Goal: Task Accomplishment & Management: Manage account settings

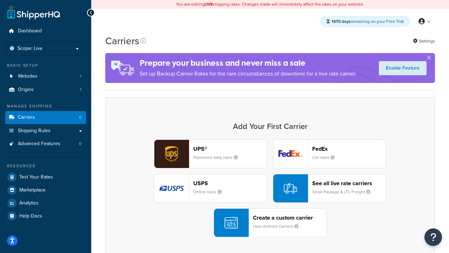
click at [270, 188] on div "UPS® Published daily rates FedEx List rates USPS Online rates See all live rate…" at bounding box center [270, 188] width 315 height 98
click at [349, 148] on header "FedEx" at bounding box center [349, 148] width 74 height 7
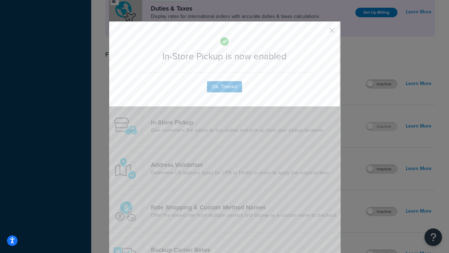
click at [322, 33] on button "button" at bounding box center [322, 33] width 2 height 2
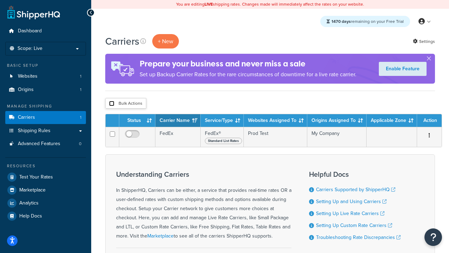
click at [112, 104] on input "checkbox" at bounding box center [111, 103] width 5 height 5
checkbox input "true"
click at [0, 0] on button "Delete" at bounding box center [0, 0] width 0 height 0
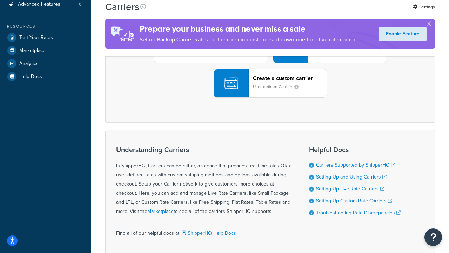
click at [270, 98] on div "UPS® Published daily rates FedEx List rates USPS Online rates See all live rate…" at bounding box center [270, 49] width 315 height 98
click at [349, 13] on header "FedEx" at bounding box center [349, 9] width 74 height 7
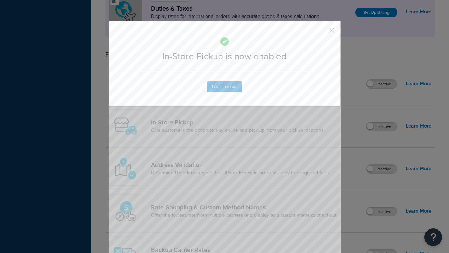
click at [322, 33] on button "button" at bounding box center [322, 33] width 2 height 2
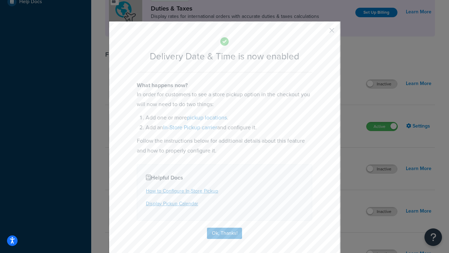
scroll to position [67, 0]
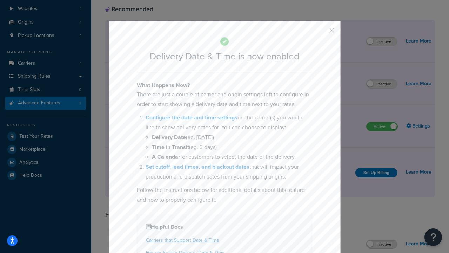
click at [322, 33] on button "button" at bounding box center [322, 33] width 2 height 2
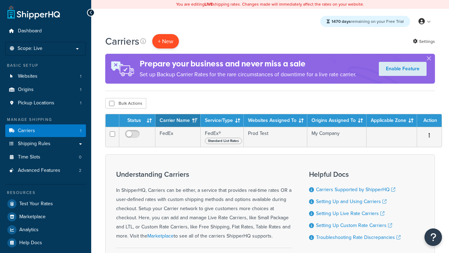
click at [166, 41] on button "+ New" at bounding box center [165, 41] width 27 height 14
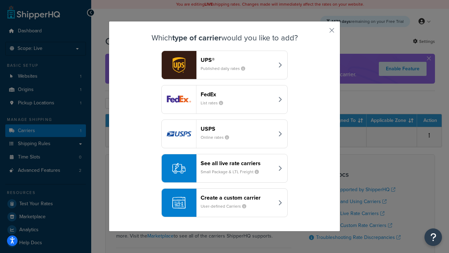
click at [225, 203] on div "Create a custom carrier User-defined Carriers" at bounding box center [237, 202] width 73 height 17
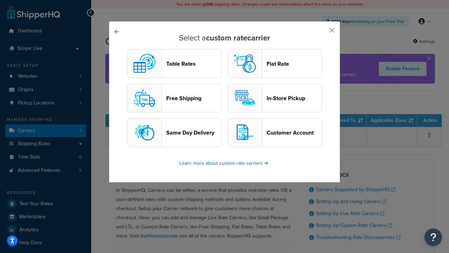
click at [275, 98] on header "In-Store Pickup" at bounding box center [294, 98] width 55 height 7
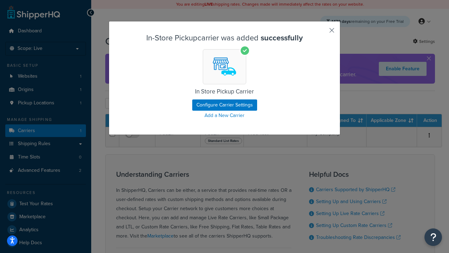
click at [322, 33] on button "button" at bounding box center [322, 33] width 2 height 2
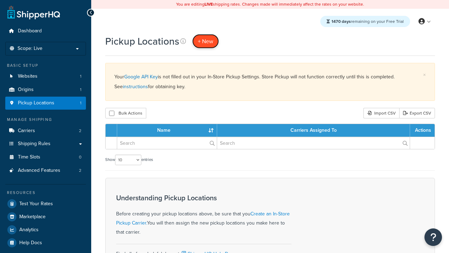
click at [205, 41] on span "+ New" at bounding box center [205, 41] width 15 height 8
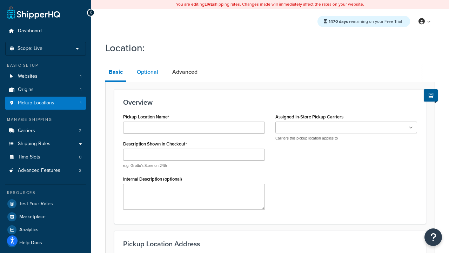
click at [147, 72] on link "Optional" at bounding box center [147, 72] width 28 height 17
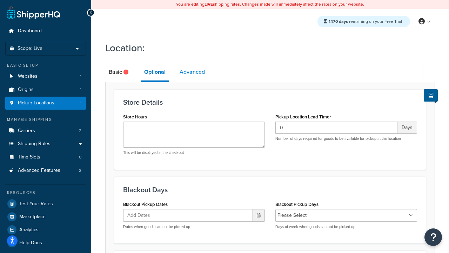
click at [193, 72] on link "Advanced" at bounding box center [192, 72] width 32 height 17
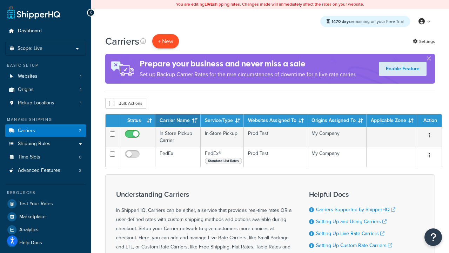
click at [166, 41] on button "+ New" at bounding box center [165, 41] width 27 height 14
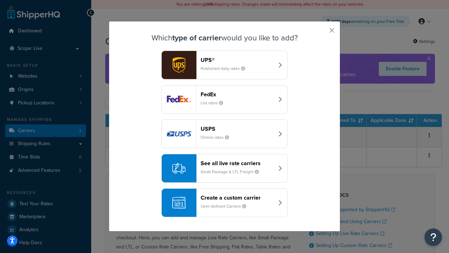
click at [225, 203] on div "Create a custom carrier User-defined Carriers" at bounding box center [237, 202] width 73 height 17
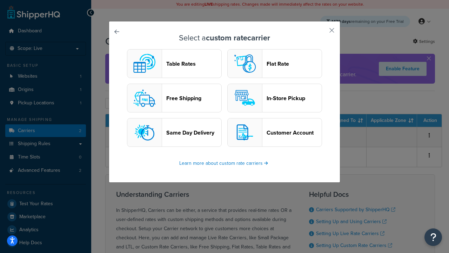
click at [275, 64] on header "Flat Rate" at bounding box center [294, 63] width 55 height 7
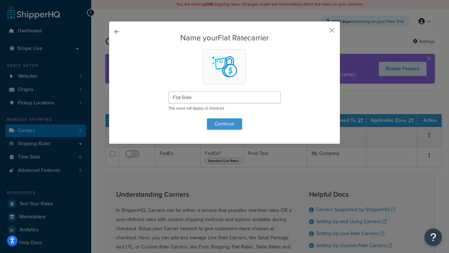
type input "Flat Rate"
click at [225, 124] on button "Continue" at bounding box center [224, 123] width 35 height 11
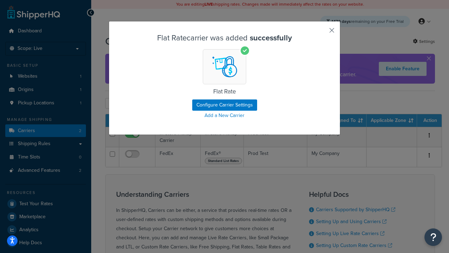
click at [322, 33] on button "button" at bounding box center [322, 33] width 2 height 2
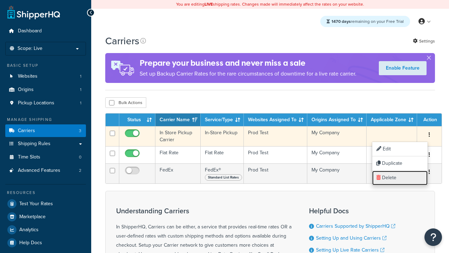
click at [400, 178] on link "Delete" at bounding box center [399, 178] width 55 height 14
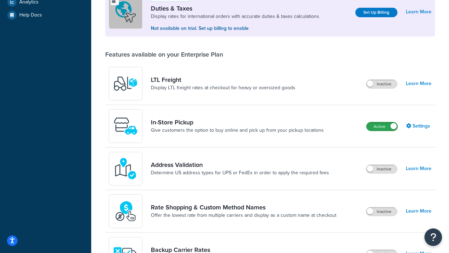
click at [382, 126] on label "Active" at bounding box center [382, 126] width 31 height 8
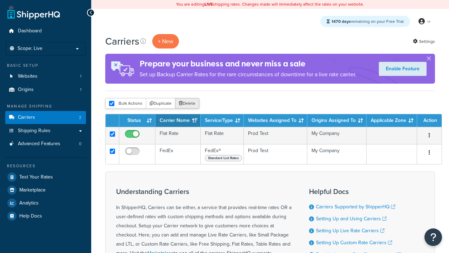
click at [187, 104] on button "Delete" at bounding box center [187, 103] width 24 height 11
